Goal: Task Accomplishment & Management: Use online tool/utility

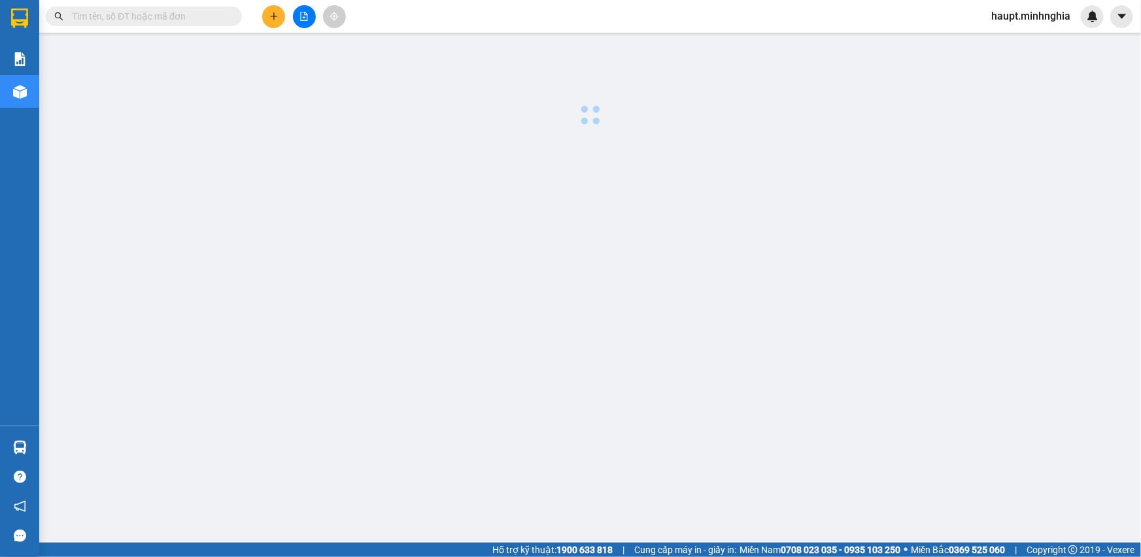
click at [421, 3] on div "Kết quả tìm kiếm ( 0 ) Bộ lọc No Data haupt.minhnghia" at bounding box center [570, 16] width 1141 height 33
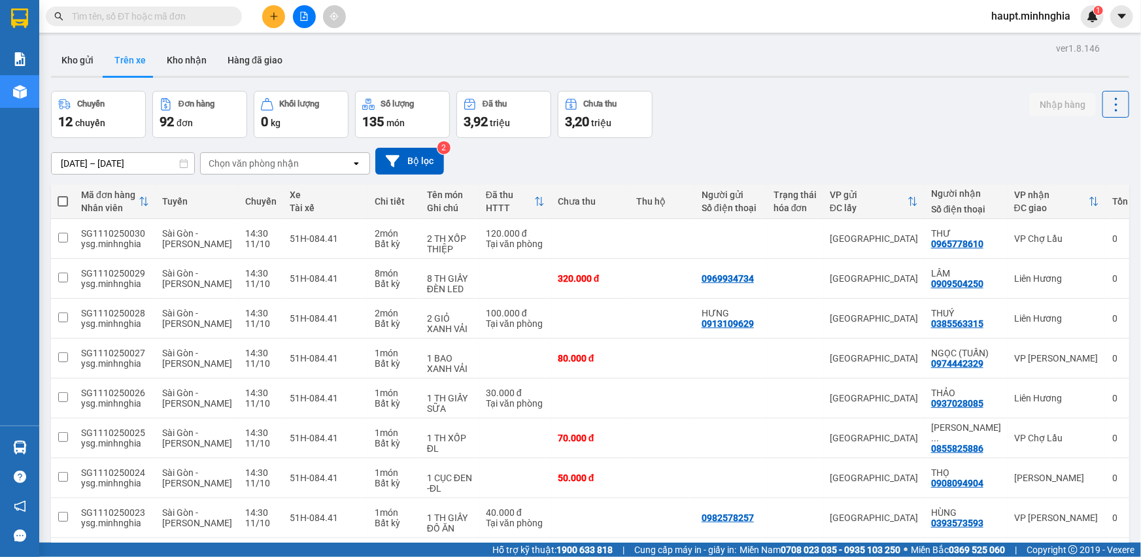
click at [287, 167] on div "Chọn văn phòng nhận" at bounding box center [254, 163] width 90 height 13
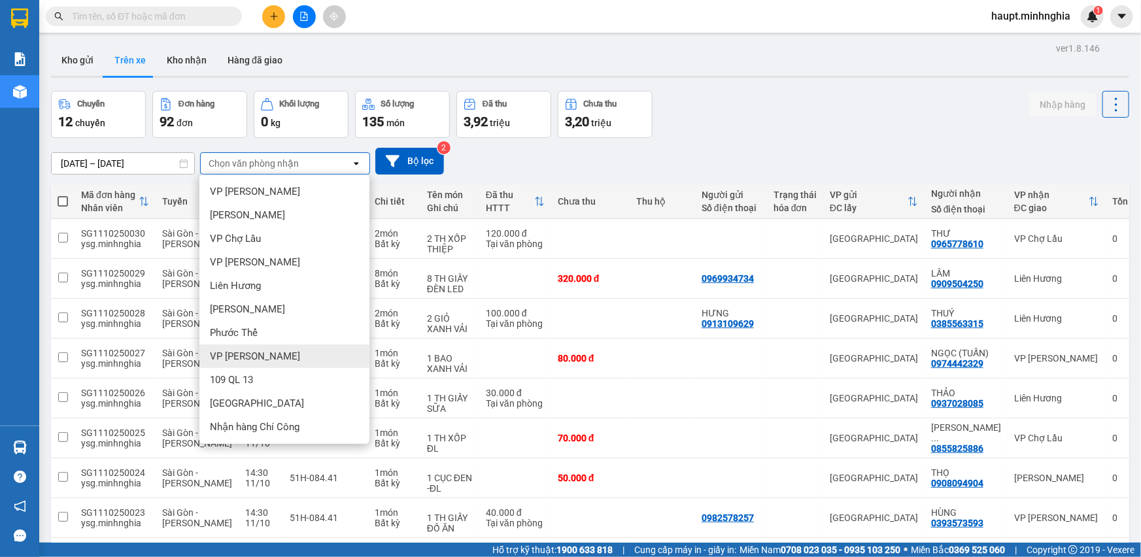
click at [303, 356] on div "VP [PERSON_NAME]" at bounding box center [284, 357] width 170 height 24
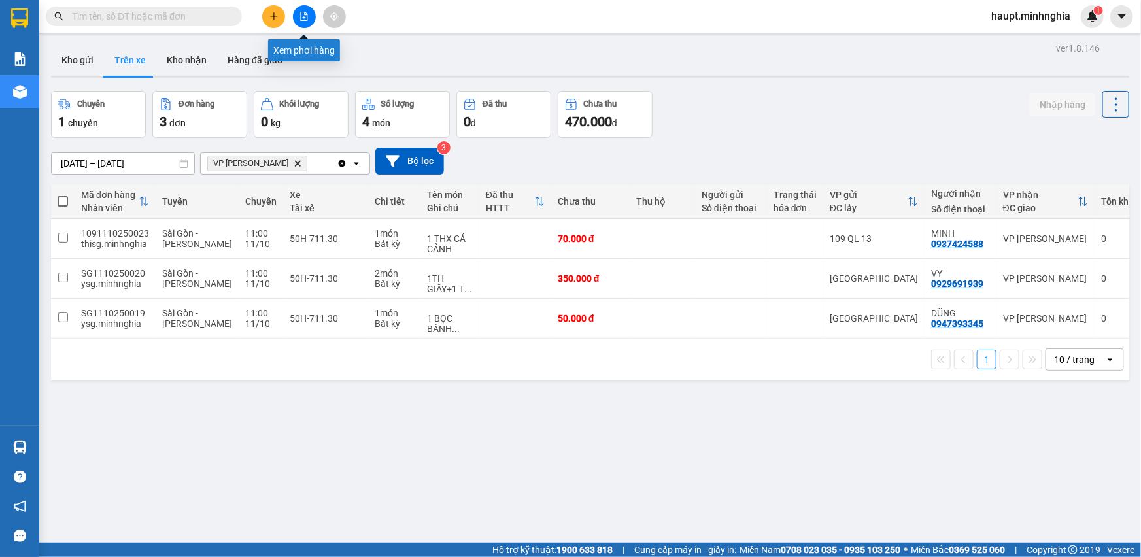
click at [300, 7] on button at bounding box center [304, 16] width 23 height 23
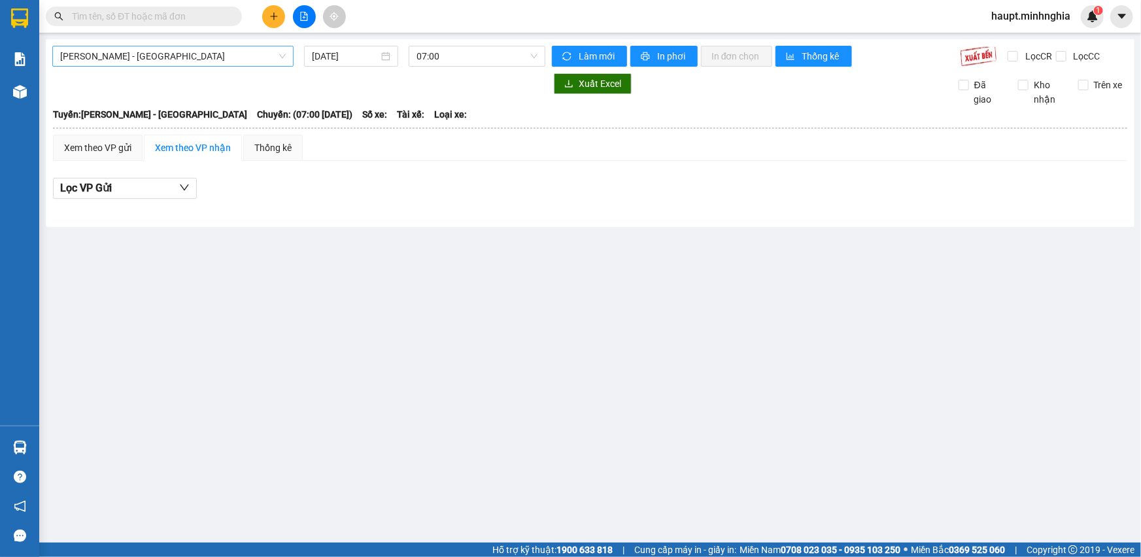
click at [237, 59] on span "[PERSON_NAME] - [GEOGRAPHIC_DATA]" at bounding box center [173, 56] width 226 height 20
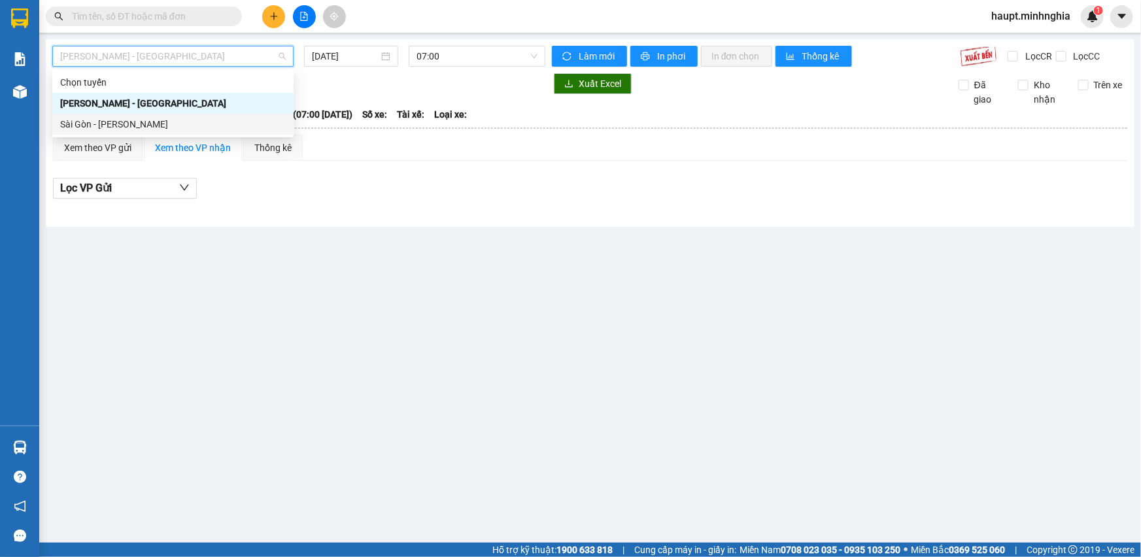
click at [241, 130] on div "Sài Gòn - [PERSON_NAME]" at bounding box center [173, 124] width 226 height 14
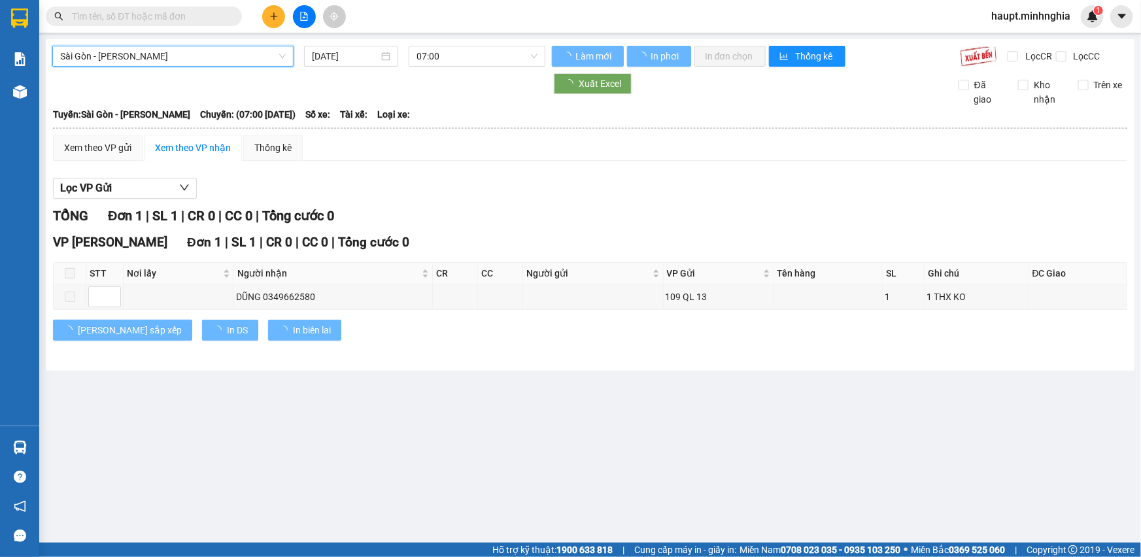
click at [351, 55] on input "[DATE]" at bounding box center [345, 56] width 67 height 14
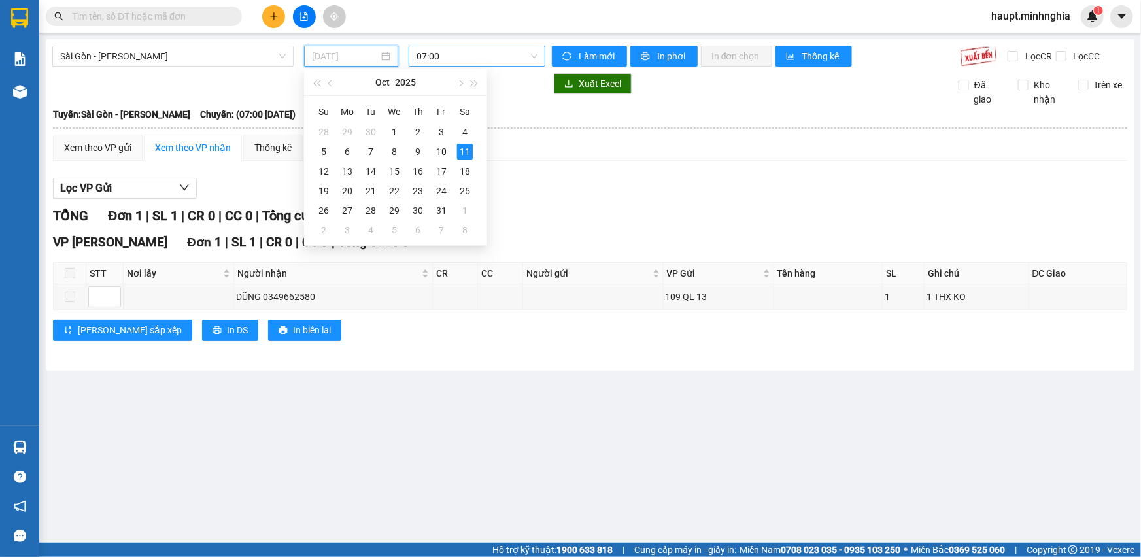
type input "[DATE]"
click at [511, 55] on span "07:00" at bounding box center [477, 56] width 121 height 20
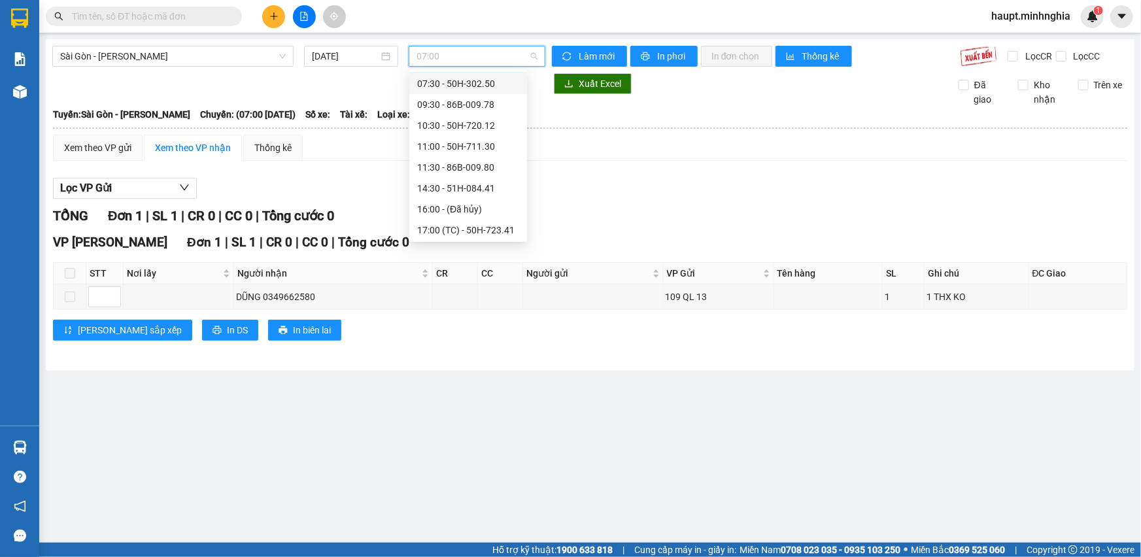
scroll to position [59, 0]
click at [494, 206] on div "17:00 (TC) - 50H-723.41" at bounding box center [468, 212] width 102 height 14
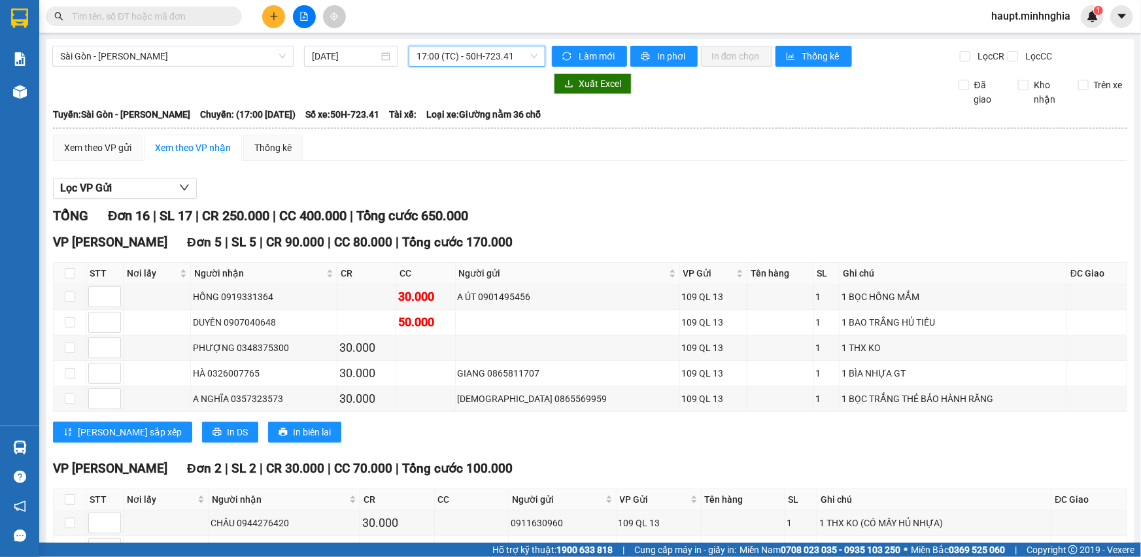
click at [517, 60] on span "17:00 (TC) - 50H-723.41" at bounding box center [477, 56] width 121 height 20
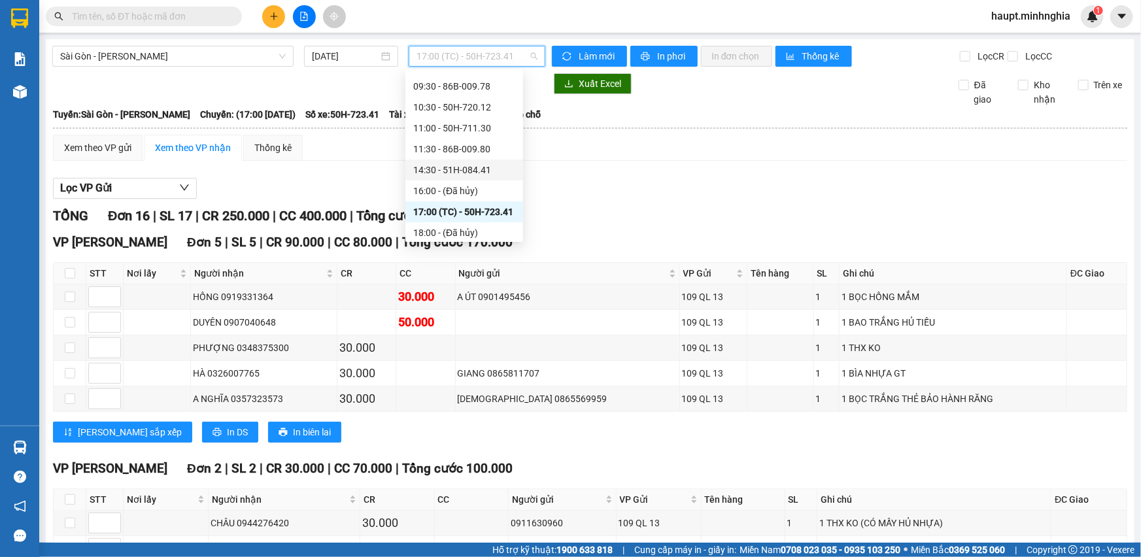
click at [501, 163] on div "14:30 - 51H-084.41" at bounding box center [464, 170] width 102 height 14
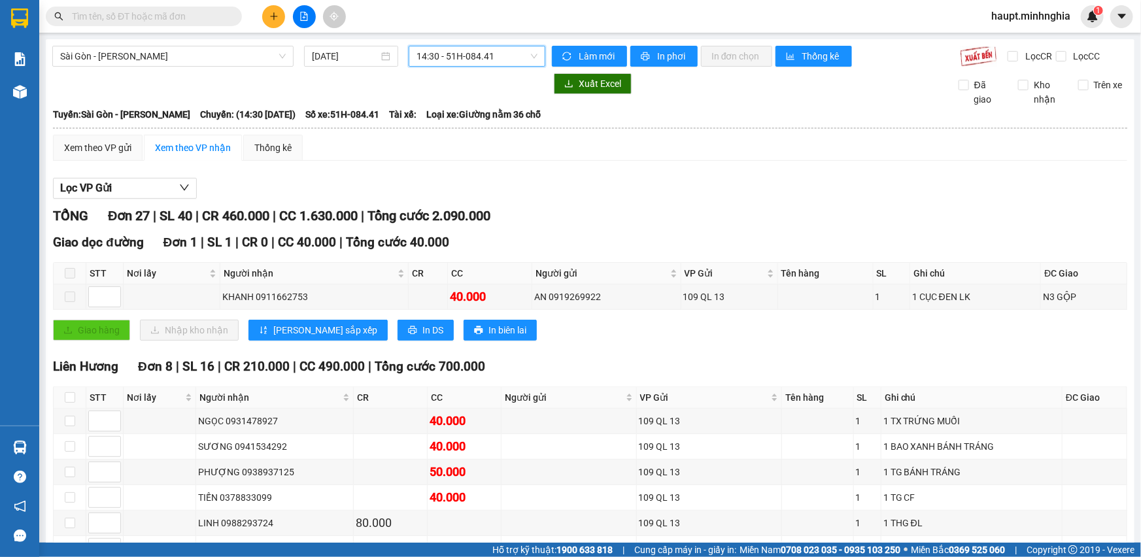
click at [478, 61] on span "14:30 - 51H-084.41" at bounding box center [477, 56] width 121 height 20
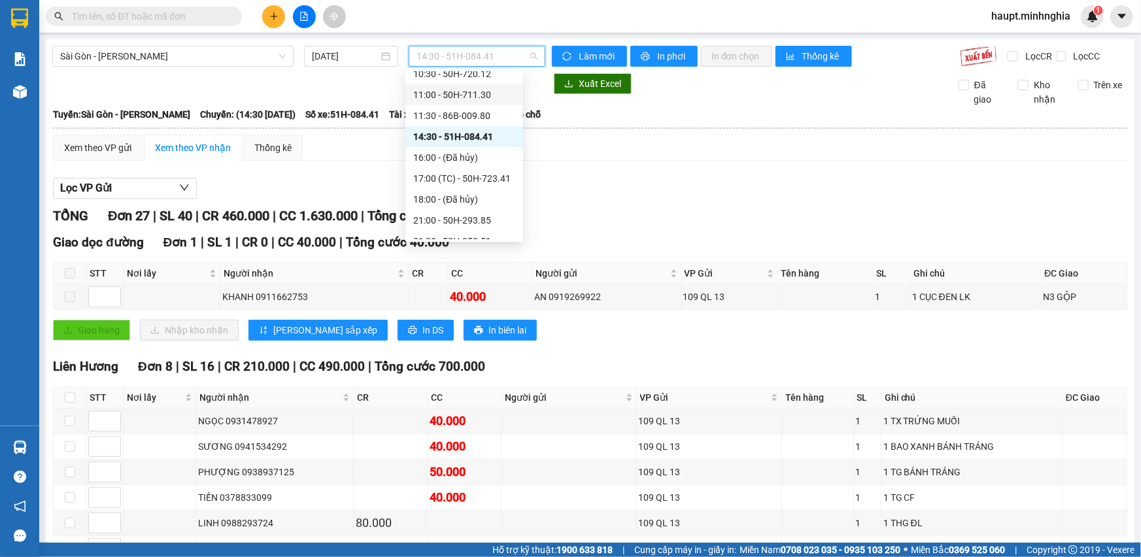
scroll to position [118, 0]
drag, startPoint x: 489, startPoint y: 181, endPoint x: 489, endPoint y: 190, distance: 9.2
click at [489, 190] on div "Chọn chuyến 07:00 07:30 - 50H-302.50 09:30 - 86B-009.78 10:30 - 50H-720.12 11:0…" at bounding box center [465, 100] width 118 height 293
click at [489, 190] on div "21:00 - 50H-293.85" at bounding box center [464, 194] width 102 height 14
